Goal: Task Accomplishment & Management: Complete application form

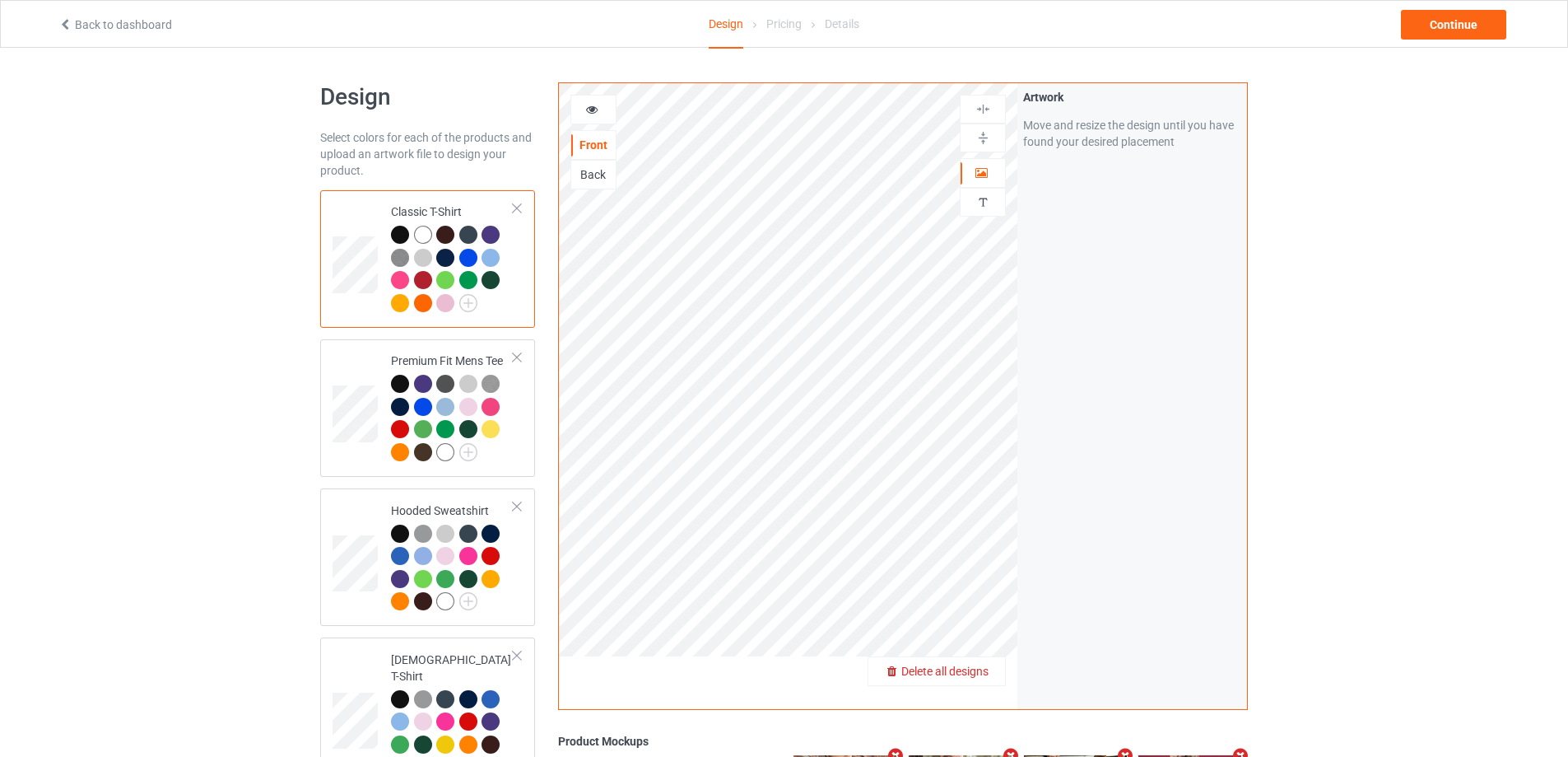
click at [978, 671] on span "Delete all designs" at bounding box center [945, 671] width 87 height 14
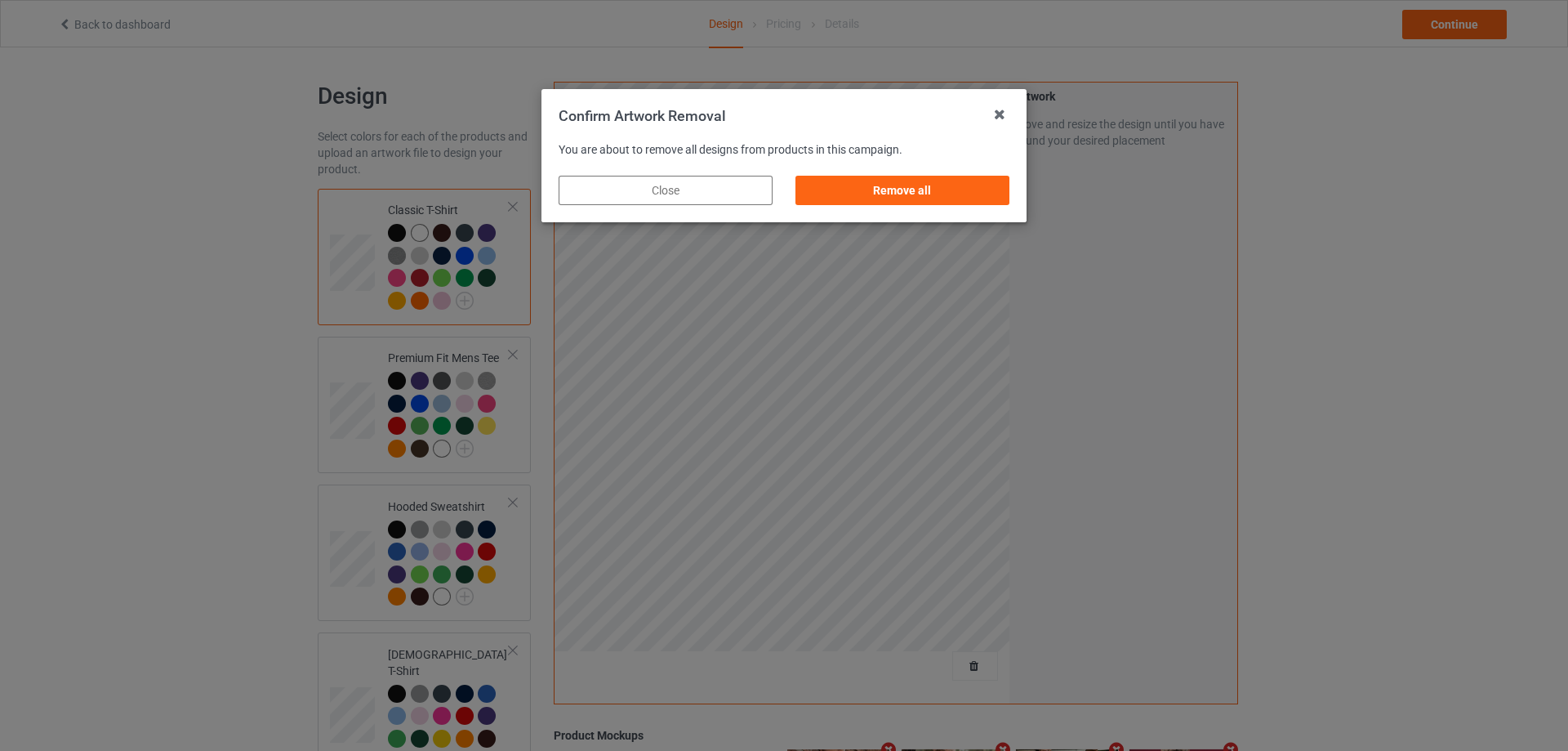
click at [973, 182] on div "Remove all" at bounding box center [902, 190] width 214 height 30
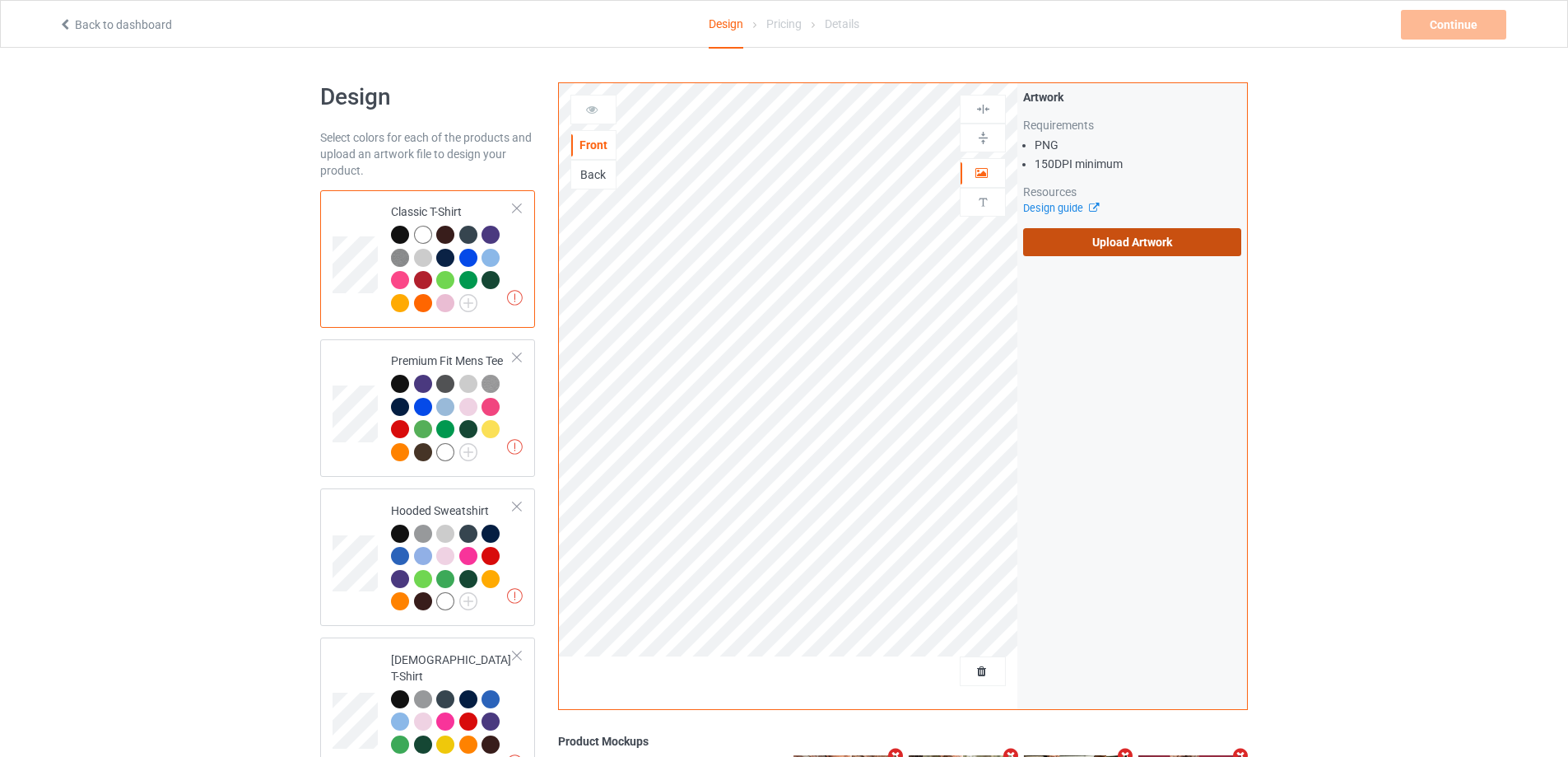
click at [1172, 242] on label "Upload Artwork" at bounding box center [1131, 242] width 218 height 28
click at [0, 0] on input "Upload Artwork" at bounding box center [0, 0] width 0 height 0
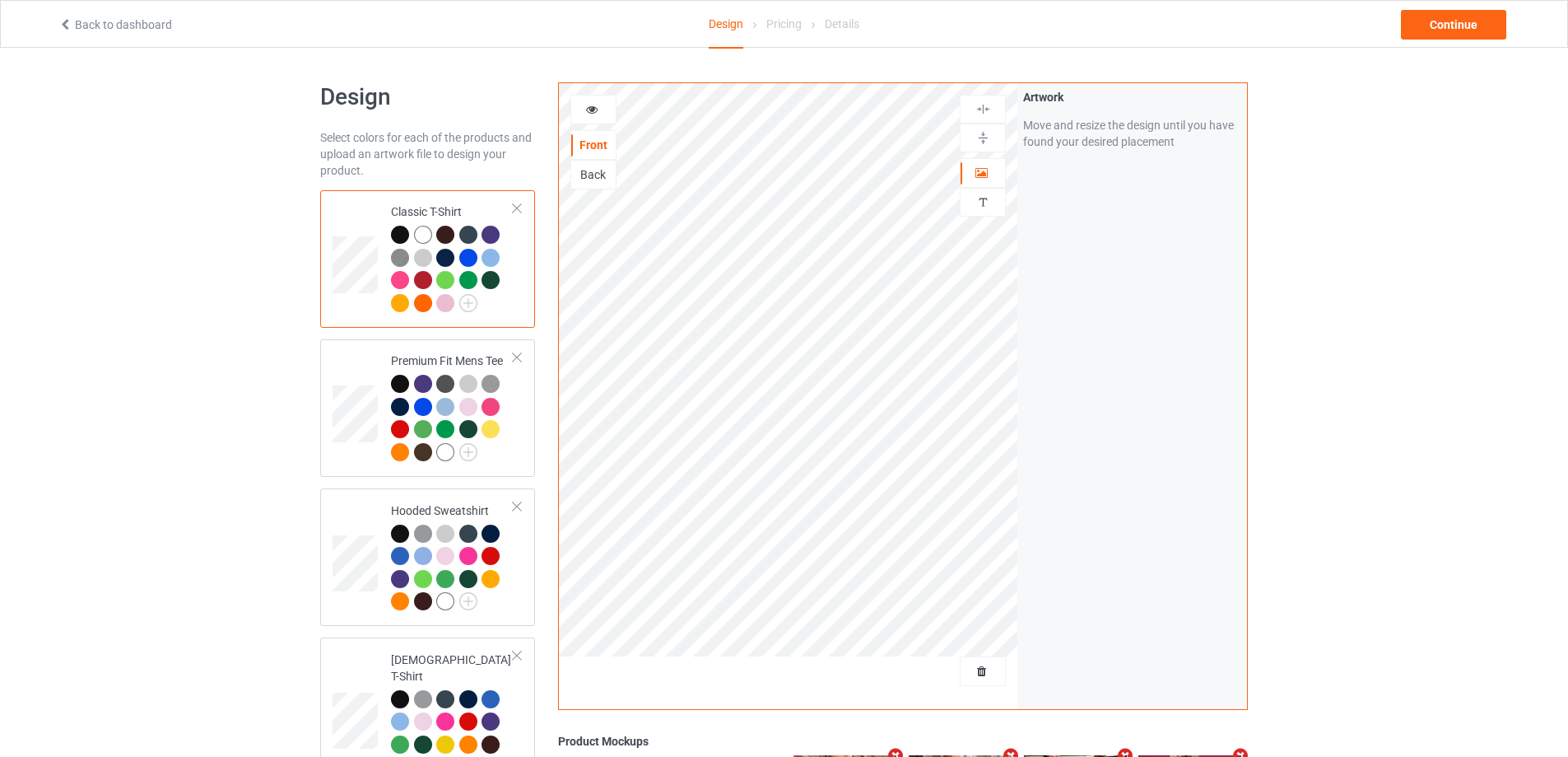
click at [1485, 42] on div "Back to dashboard Design Pricing Details Continue" at bounding box center [783, 24] width 1474 height 46
click at [1489, 25] on div "Continue" at bounding box center [1454, 24] width 106 height 30
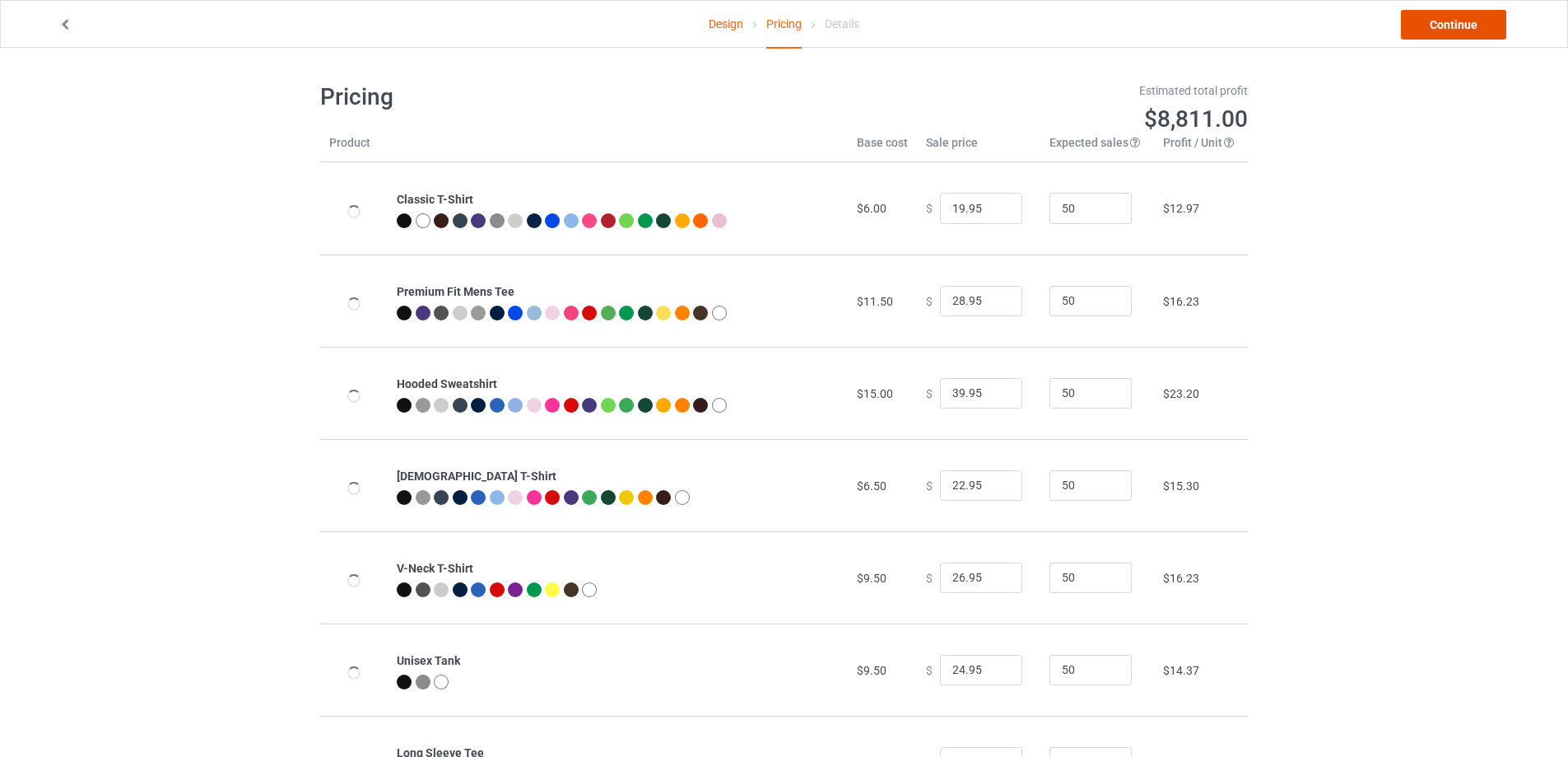
click at [1489, 25] on link "Continue" at bounding box center [1454, 24] width 106 height 30
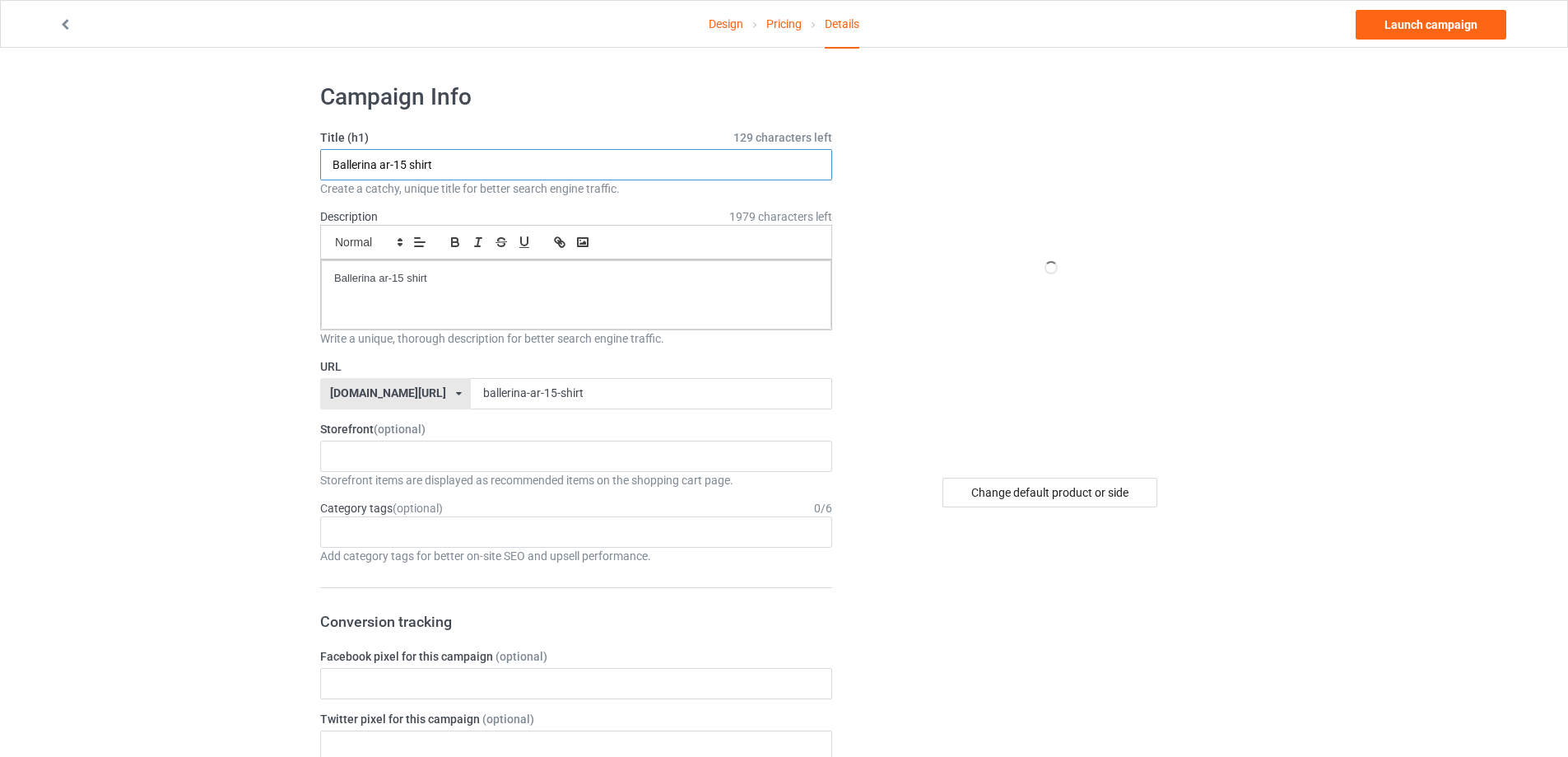
paste input "[PERSON_NAME] Santa [PERSON_NAME]"
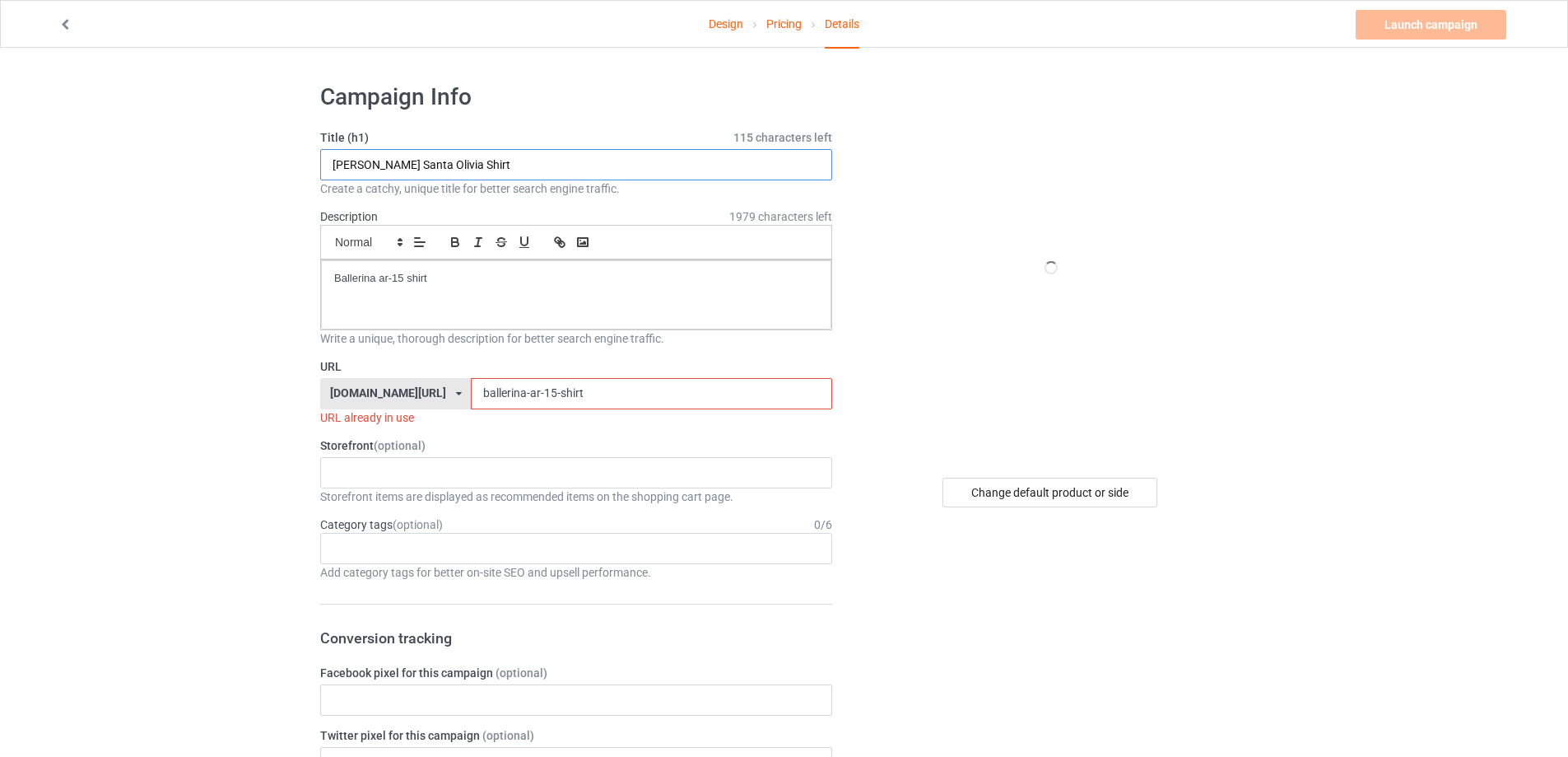
type input "[PERSON_NAME] Santa Olivia Shirt"
drag, startPoint x: 505, startPoint y: 307, endPoint x: 136, endPoint y: 262, distance: 371.7
drag, startPoint x: 587, startPoint y: 384, endPoint x: 346, endPoint y: 361, distance: 242.1
click at [346, 361] on div "URL [DOMAIN_NAME][URL] [DOMAIN_NAME][URL] [DOMAIN_NAME][URL] 5cd2f964b197f721e1…" at bounding box center [576, 392] width 512 height 68
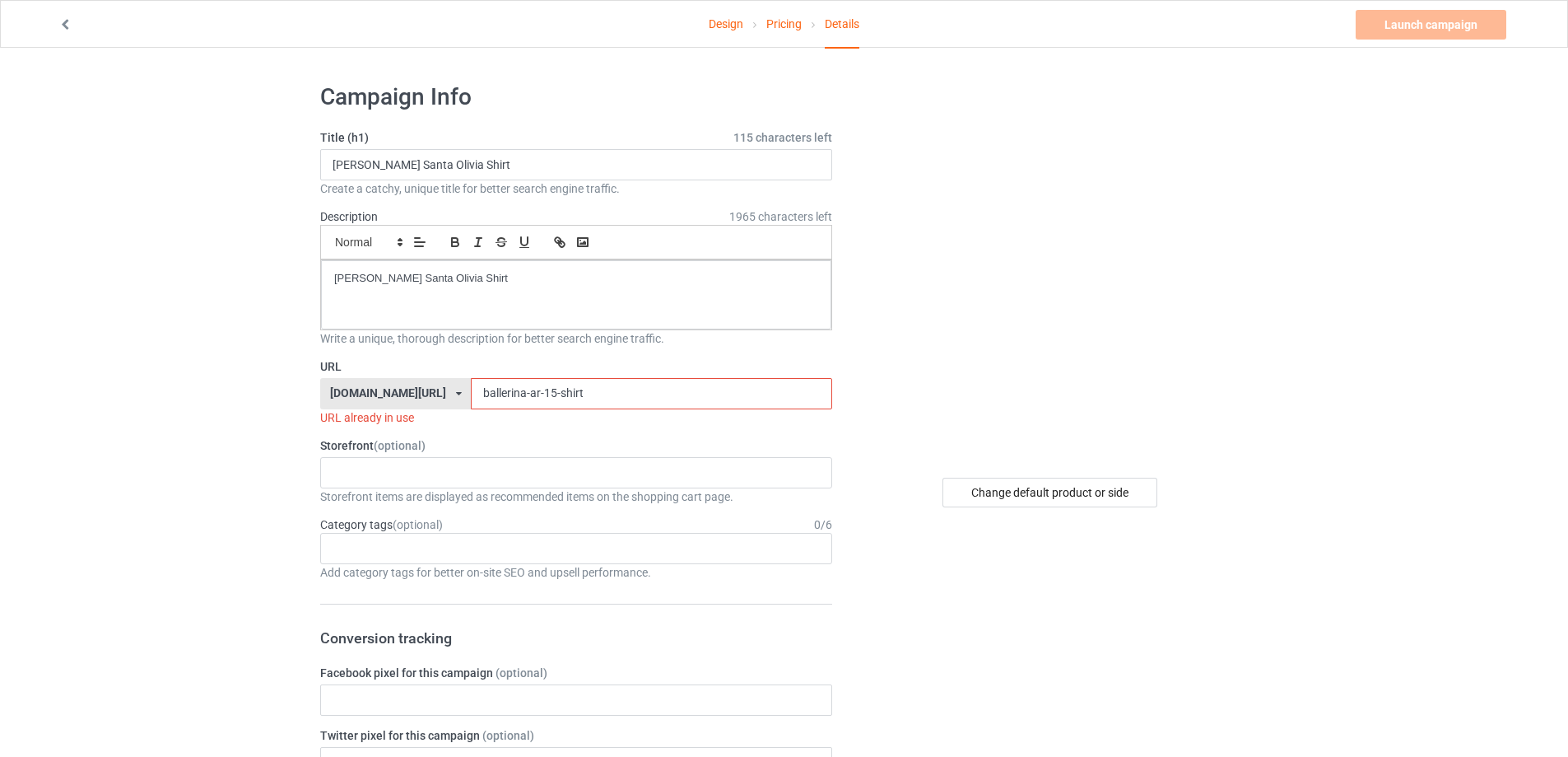
paste input "[PERSON_NAME]-santa-olivia"
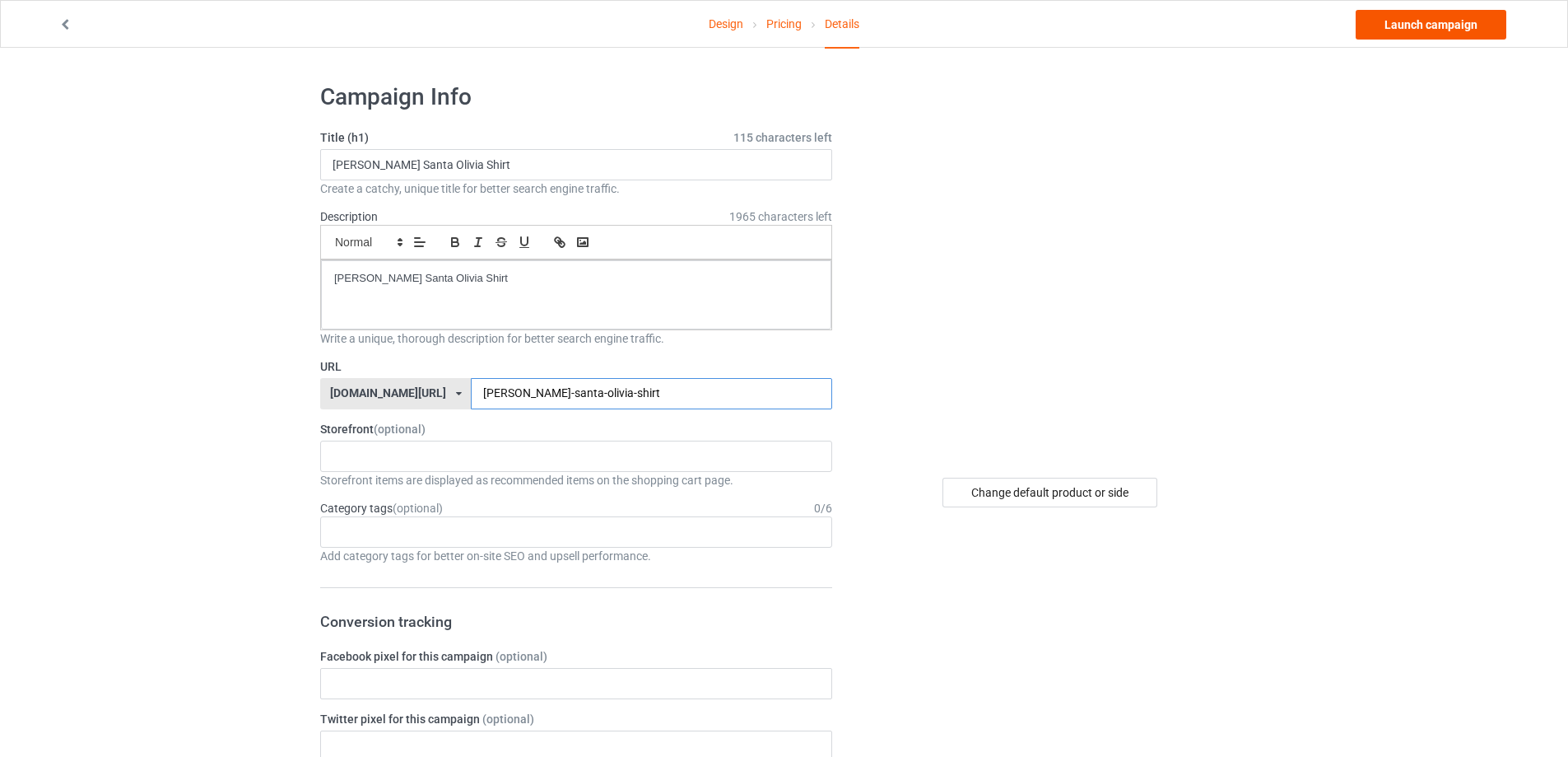
type input "[PERSON_NAME]-santa-olivia-shirt"
click at [1419, 30] on link "Launch campaign" at bounding box center [1432, 24] width 151 height 30
